Goal: Information Seeking & Learning: Learn about a topic

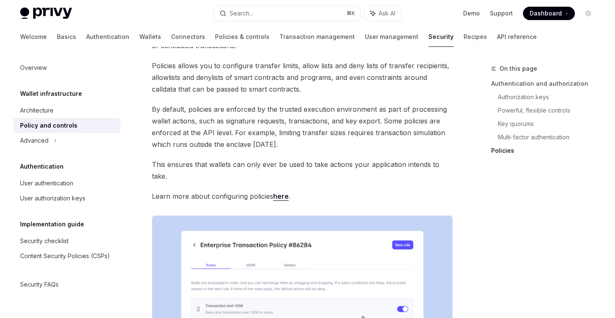
scroll to position [918, 0]
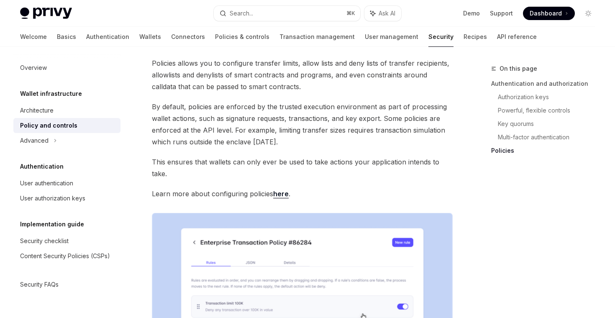
click at [283, 190] on link "here" at bounding box center [280, 194] width 15 height 9
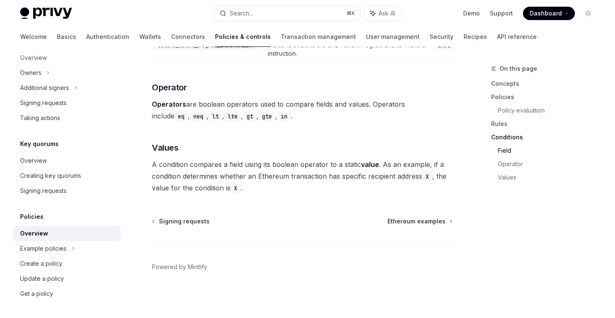
scroll to position [2543, 0]
click at [51, 262] on div "Create a policy" at bounding box center [41, 264] width 42 height 10
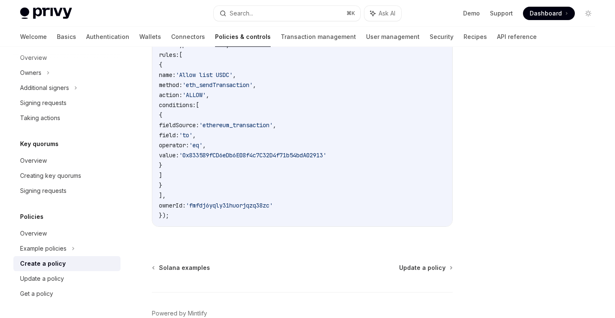
scroll to position [245, 0]
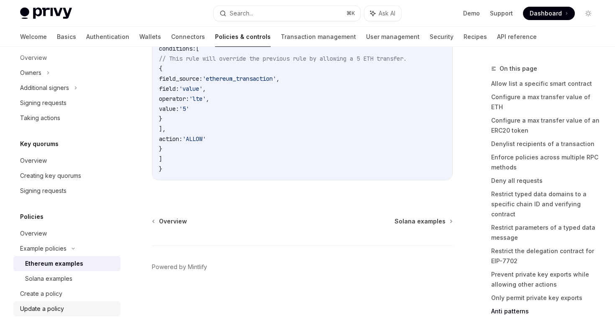
scroll to position [301, 0]
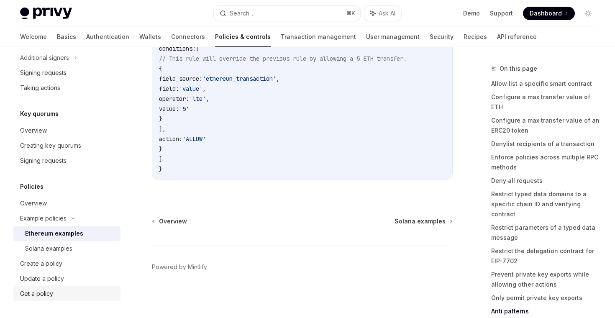
click at [52, 297] on div "Get a policy" at bounding box center [36, 294] width 33 height 10
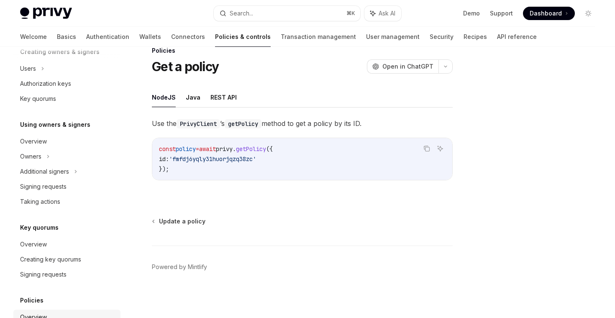
scroll to position [301, 0]
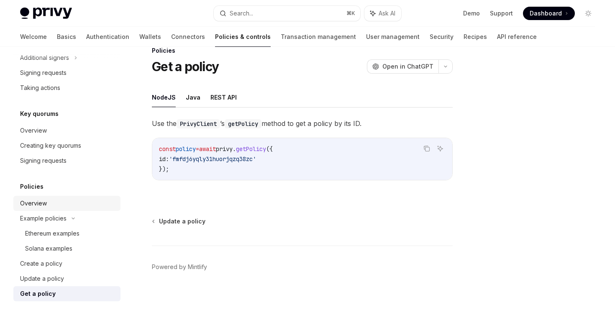
click at [36, 204] on div "Overview" at bounding box center [33, 203] width 27 height 10
type textarea "*"
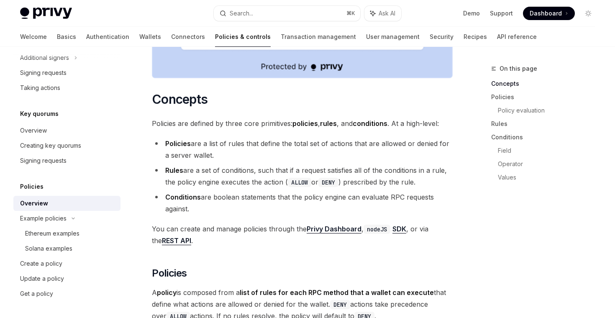
scroll to position [439, 0]
